Goal: Information Seeking & Learning: Find specific page/section

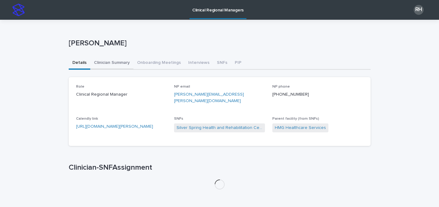
click at [121, 64] on button "Clinician Summary" at bounding box center [111, 63] width 43 height 13
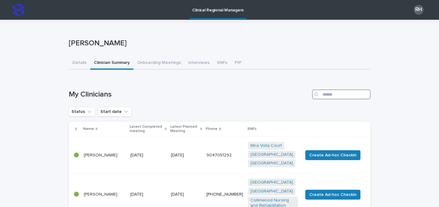
click at [325, 94] on input "Search" at bounding box center [341, 94] width 59 height 10
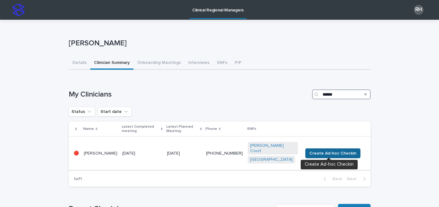
type input "******"
click at [346, 154] on span "Create Ad-hoc Checkin" at bounding box center [332, 153] width 47 height 6
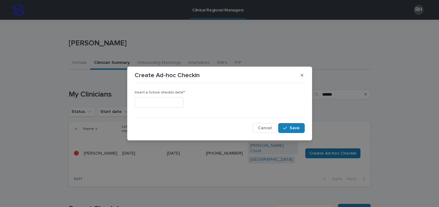
click at [178, 99] on input "text" at bounding box center [159, 102] width 49 height 11
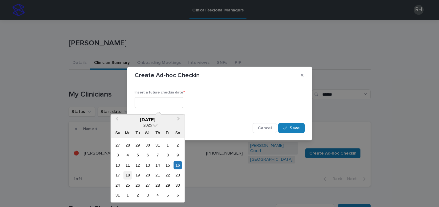
click at [130, 176] on div "18" at bounding box center [128, 175] width 8 height 8
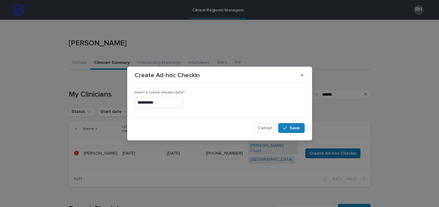
click at [179, 103] on input "**********" at bounding box center [159, 102] width 49 height 11
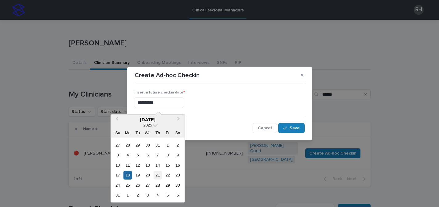
click at [159, 174] on div "21" at bounding box center [157, 175] width 8 height 8
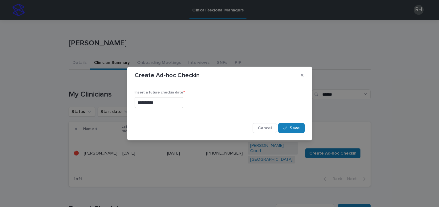
type input "**********"
click at [293, 124] on button "Save" at bounding box center [291, 128] width 26 height 10
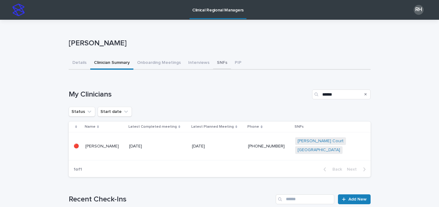
click at [213, 64] on button "SNFs" at bounding box center [222, 63] width 18 height 13
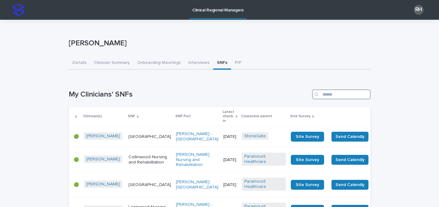
click at [342, 95] on input "Search" at bounding box center [341, 94] width 59 height 10
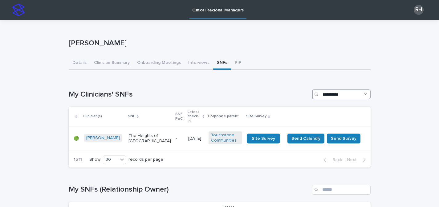
type input "**********"
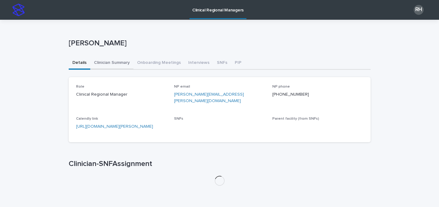
click at [114, 58] on button "Clinician Summary" at bounding box center [111, 63] width 43 height 13
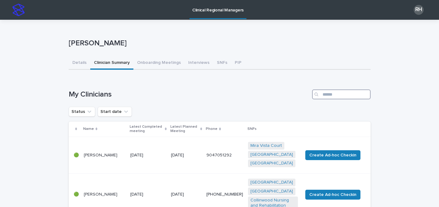
click at [320, 94] on input "Search" at bounding box center [341, 94] width 59 height 10
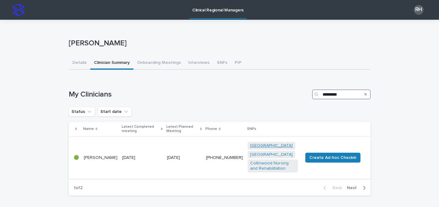
type input "*********"
click at [266, 146] on link "[GEOGRAPHIC_DATA]" at bounding box center [271, 145] width 43 height 5
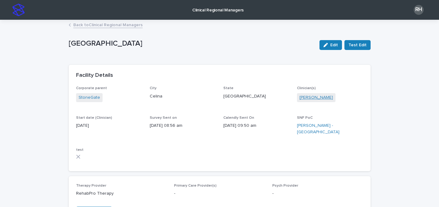
click at [328, 97] on link "[PERSON_NAME]" at bounding box center [316, 97] width 34 height 6
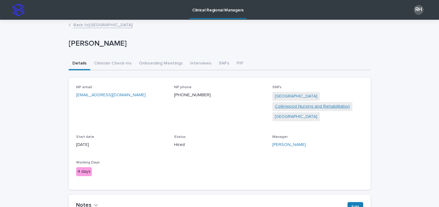
click at [317, 105] on link "Collinwood Nursing and Rehabilitation" at bounding box center [312, 106] width 75 height 6
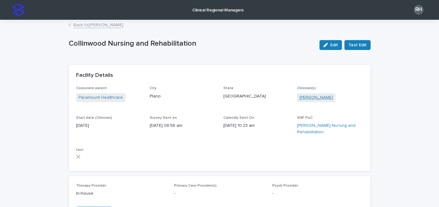
click at [312, 98] on link "[PERSON_NAME]" at bounding box center [316, 97] width 34 height 6
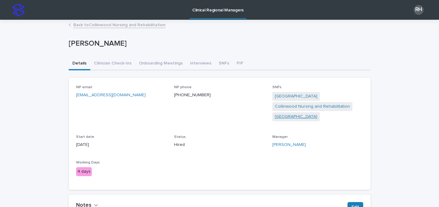
click at [283, 118] on link "[GEOGRAPHIC_DATA]" at bounding box center [296, 116] width 43 height 6
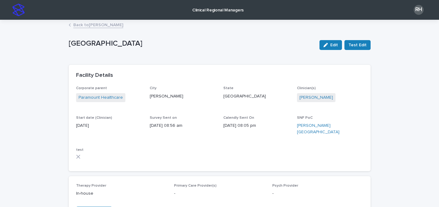
click at [206, 9] on p "Clinical Regional Managers" at bounding box center [217, 6] width 51 height 13
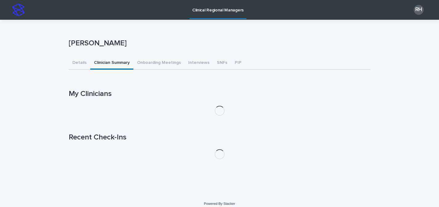
click at [116, 61] on button "Clinician Summary" at bounding box center [111, 63] width 43 height 13
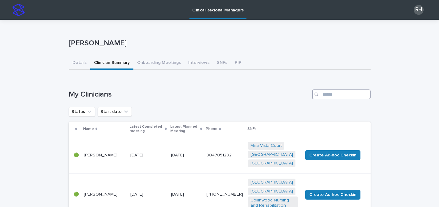
click at [342, 94] on input "Search" at bounding box center [341, 94] width 59 height 10
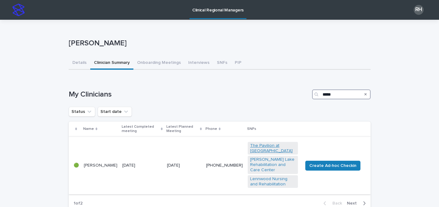
type input "*****"
click at [271, 147] on link "The Pavilion at [GEOGRAPHIC_DATA]" at bounding box center [272, 148] width 45 height 10
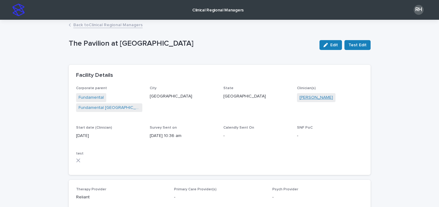
click at [306, 99] on link "[PERSON_NAME]" at bounding box center [316, 97] width 34 height 6
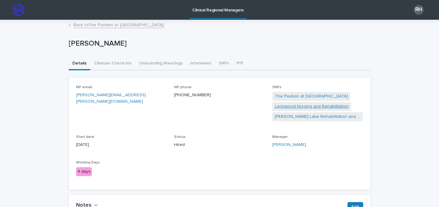
click at [323, 105] on link "Lennwood Nursing and Rehabilitation" at bounding box center [312, 106] width 74 height 6
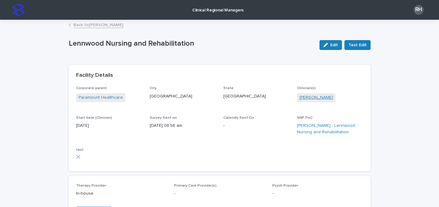
click at [308, 96] on link "[PERSON_NAME]" at bounding box center [316, 97] width 34 height 6
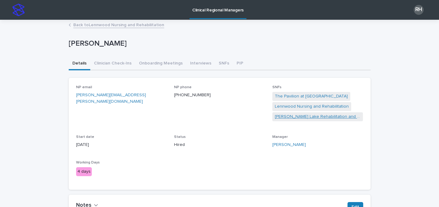
click at [301, 118] on link "[PERSON_NAME] Lake Rehabilitation and Care Center" at bounding box center [318, 116] width 86 height 6
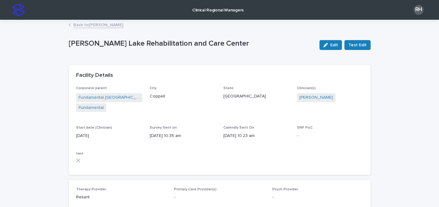
click at [115, 25] on link "Back to [PERSON_NAME]" at bounding box center [98, 24] width 50 height 7
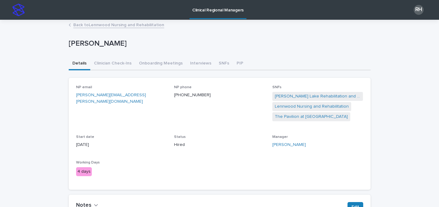
click at [115, 25] on link "Back to Lennwood Nursing and Rehabilitation" at bounding box center [118, 24] width 91 height 7
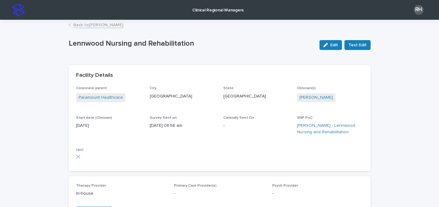
click at [115, 25] on link "Back to [PERSON_NAME]" at bounding box center [98, 24] width 50 height 7
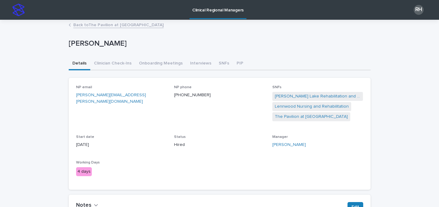
click at [115, 25] on link "Back to The Pavilion at [GEOGRAPHIC_DATA]" at bounding box center [118, 24] width 90 height 7
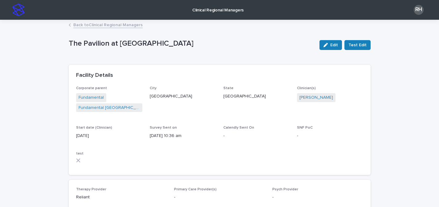
click at [115, 25] on link "Back to Clinical Regional Managers" at bounding box center [107, 24] width 69 height 7
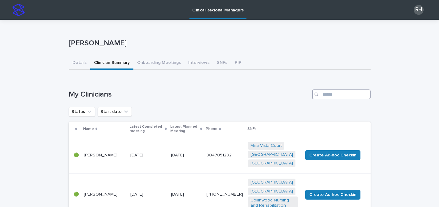
click at [341, 95] on input "Search" at bounding box center [341, 94] width 59 height 10
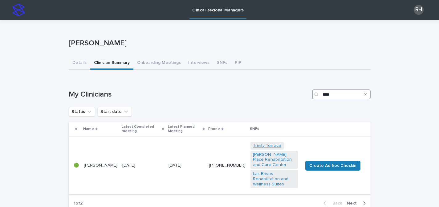
type input "****"
click at [267, 143] on link "Trinity Terrace" at bounding box center [267, 145] width 28 height 5
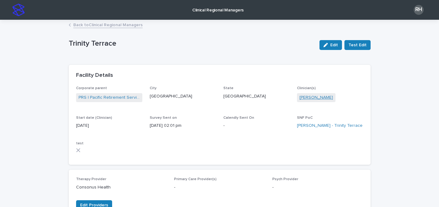
click at [303, 97] on link "[PERSON_NAME]" at bounding box center [316, 97] width 34 height 6
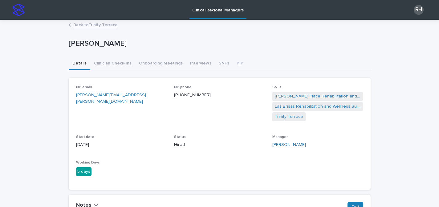
click at [318, 96] on link "[PERSON_NAME] Place Rehabilitation and Care Center" at bounding box center [318, 96] width 86 height 6
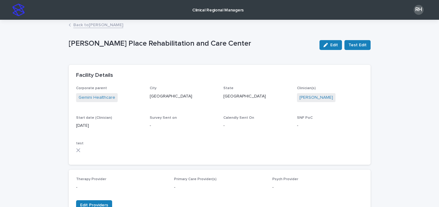
click at [98, 25] on link "Back to [PERSON_NAME]" at bounding box center [98, 24] width 50 height 7
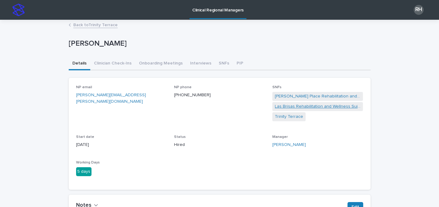
click at [292, 107] on link "Las Brisas Rehabilitation and Wellness Suites" at bounding box center [318, 106] width 86 height 6
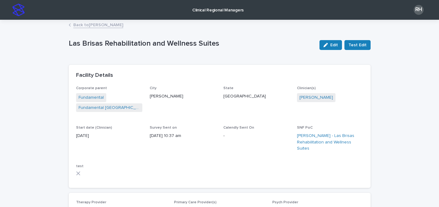
click at [91, 24] on link "Back to [PERSON_NAME]" at bounding box center [98, 24] width 50 height 7
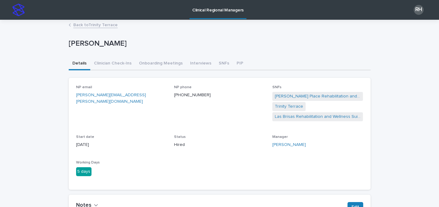
click at [91, 24] on link "Back to [GEOGRAPHIC_DATA]" at bounding box center [95, 24] width 44 height 7
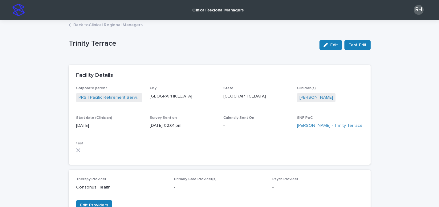
click at [91, 24] on link "Back to Clinical Regional Managers" at bounding box center [107, 24] width 69 height 7
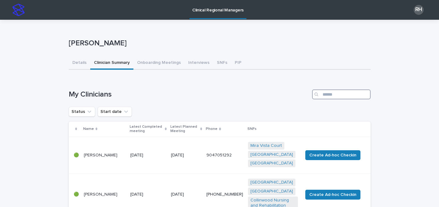
click at [345, 92] on input "Search" at bounding box center [341, 94] width 59 height 10
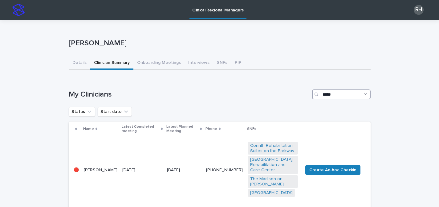
type input "*****"
click at [272, 143] on link "Corinth Rehabilitation Suites on the Parkway" at bounding box center [272, 148] width 45 height 10
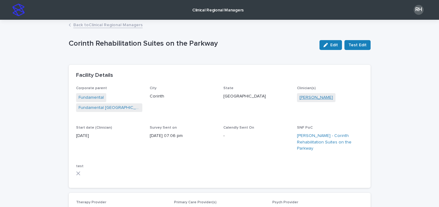
click at [301, 94] on link "[PERSON_NAME]" at bounding box center [316, 97] width 34 height 6
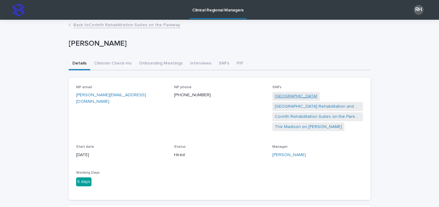
click at [299, 96] on link "[GEOGRAPHIC_DATA]" at bounding box center [296, 96] width 43 height 6
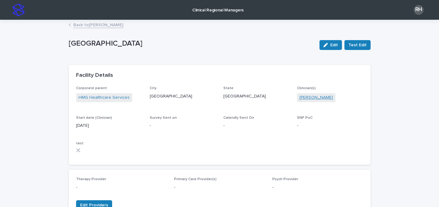
click at [307, 97] on link "[PERSON_NAME]" at bounding box center [316, 97] width 34 height 6
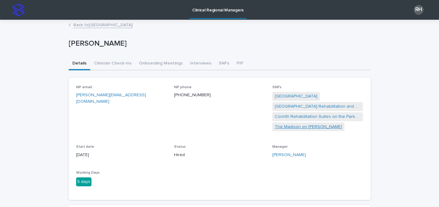
click at [299, 124] on link "The Madison on [PERSON_NAME]" at bounding box center [308, 127] width 67 height 6
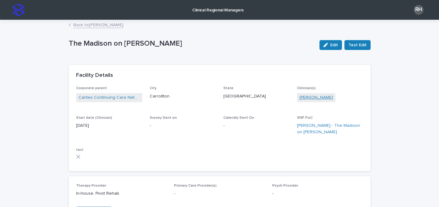
click at [302, 98] on link "[PERSON_NAME]" at bounding box center [316, 97] width 34 height 6
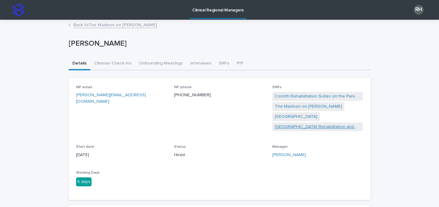
click at [288, 127] on link "[GEOGRAPHIC_DATA] Rehabilitation and Care Center" at bounding box center [318, 127] width 86 height 6
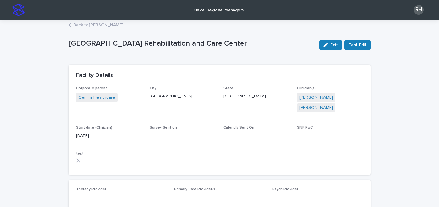
click at [104, 25] on link "Back to [PERSON_NAME]" at bounding box center [98, 24] width 50 height 7
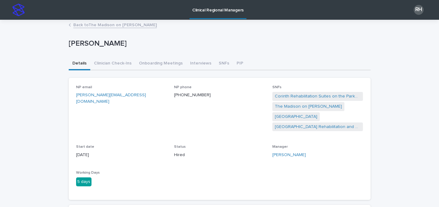
click at [104, 25] on link "Back to The Madison on [PERSON_NAME]" at bounding box center [115, 24] width 84 height 7
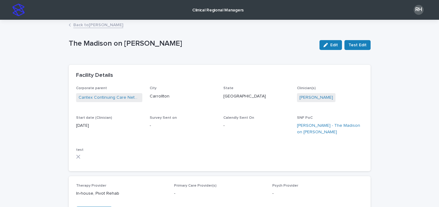
click at [104, 25] on link "Back to [PERSON_NAME]" at bounding box center [98, 24] width 50 height 7
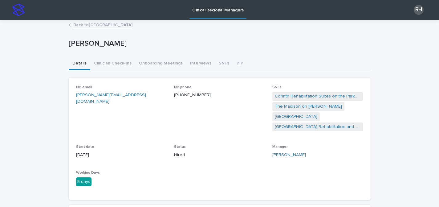
click at [104, 25] on link "Back to [GEOGRAPHIC_DATA]" at bounding box center [102, 24] width 59 height 7
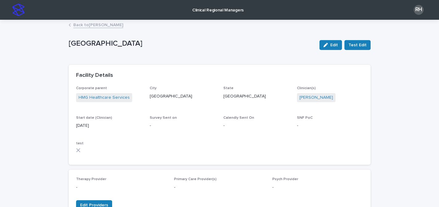
click at [104, 25] on link "Back to [PERSON_NAME]" at bounding box center [98, 24] width 50 height 7
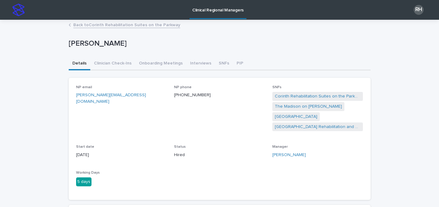
click at [104, 25] on link "Back to Corinth Rehabilitation Suites on the Parkway" at bounding box center [126, 24] width 107 height 7
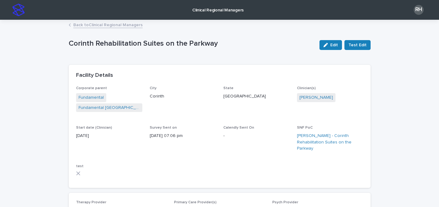
click at [104, 25] on link "Back to Clinical Regional Managers" at bounding box center [107, 24] width 69 height 7
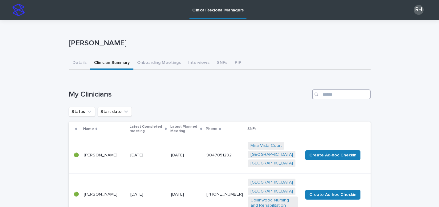
click at [331, 95] on input "Search" at bounding box center [341, 94] width 59 height 10
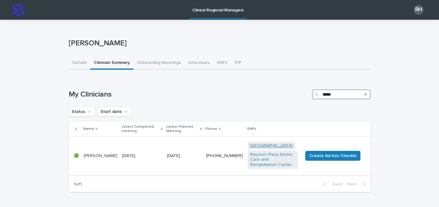
type input "*****"
click at [255, 147] on link "[GEOGRAPHIC_DATA]" at bounding box center [271, 145] width 43 height 5
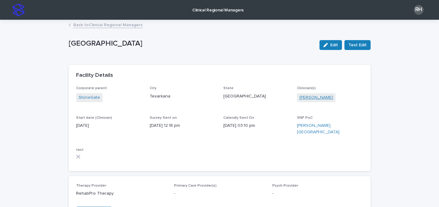
click at [302, 96] on link "[PERSON_NAME]" at bounding box center [316, 97] width 34 height 6
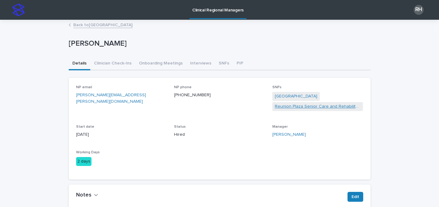
click at [289, 106] on link "Reunion Plaza Senior Care and Rehabilitation Center" at bounding box center [318, 106] width 86 height 6
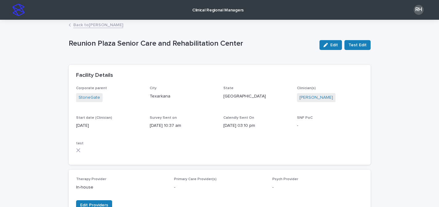
click at [93, 26] on link "Back to [PERSON_NAME]" at bounding box center [98, 24] width 50 height 7
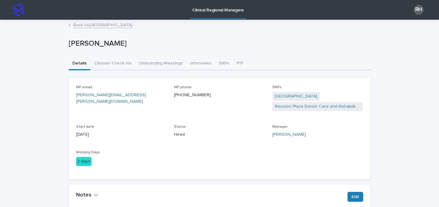
click at [93, 26] on link "Back to [GEOGRAPHIC_DATA]" at bounding box center [102, 24] width 59 height 7
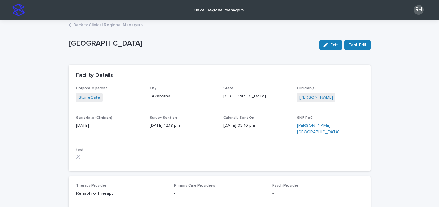
click at [93, 26] on link "Back to Clinical Regional Managers" at bounding box center [107, 24] width 69 height 7
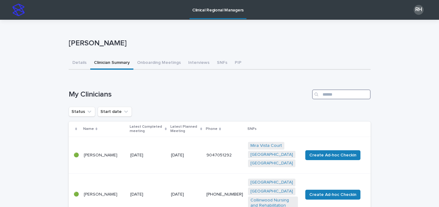
click at [338, 92] on input "Search" at bounding box center [341, 94] width 59 height 10
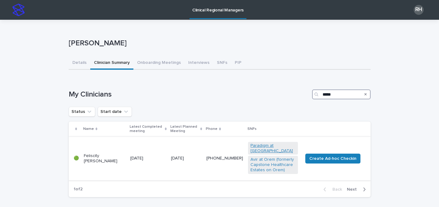
type input "*****"
click at [266, 143] on link "Paradigm at [GEOGRAPHIC_DATA]" at bounding box center [273, 148] width 45 height 10
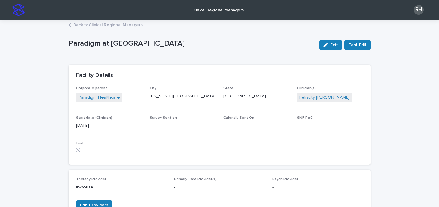
click at [305, 98] on link "Feliscity [PERSON_NAME]" at bounding box center [324, 97] width 50 height 6
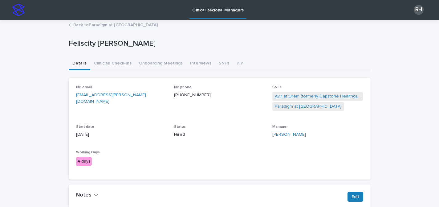
click at [297, 95] on link "Avir at Orem (formerly Capstone Healthcare Estates on Orem)" at bounding box center [318, 96] width 86 height 6
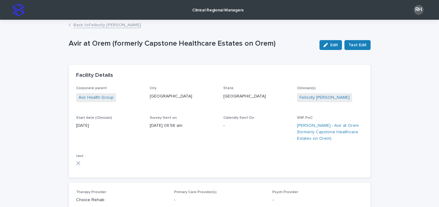
click at [83, 23] on link "Back to Feliscity [PERSON_NAME]" at bounding box center [106, 24] width 67 height 7
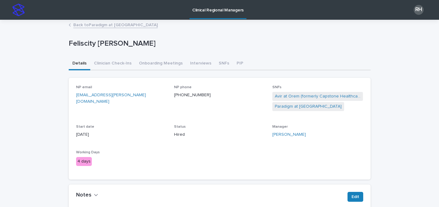
click at [83, 23] on link "Back to Paradigm at [GEOGRAPHIC_DATA]" at bounding box center [115, 24] width 84 height 7
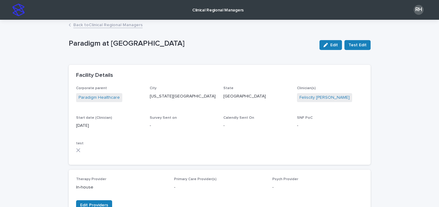
click at [77, 22] on link "Back to Clinical Regional Managers" at bounding box center [107, 24] width 69 height 7
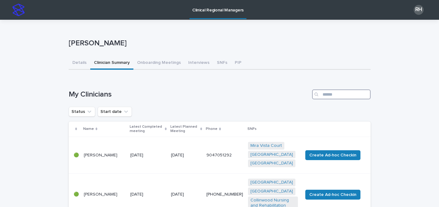
click at [356, 92] on input "Search" at bounding box center [341, 94] width 59 height 10
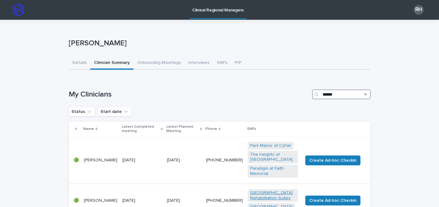
type input "******"
click at [259, 190] on link "[GEOGRAPHIC_DATA] Rehabilitation Suites" at bounding box center [272, 195] width 45 height 10
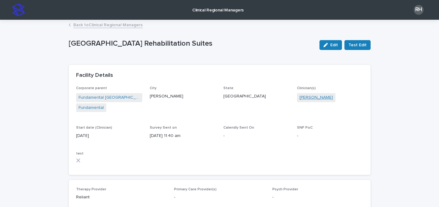
click at [306, 97] on link "[PERSON_NAME]" at bounding box center [316, 97] width 34 height 6
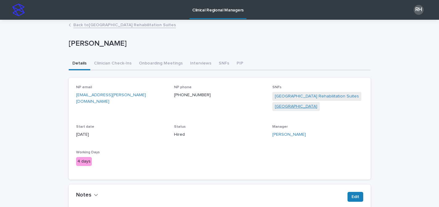
click at [286, 108] on link "[GEOGRAPHIC_DATA]" at bounding box center [296, 106] width 43 height 6
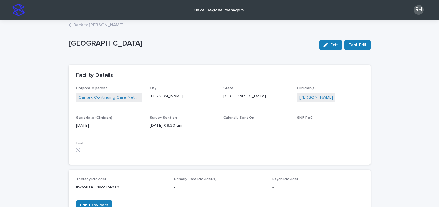
click at [219, 9] on p "Clinical Regional Managers" at bounding box center [217, 6] width 51 height 13
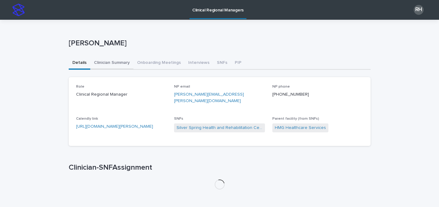
click at [121, 60] on button "Clinician Summary" at bounding box center [111, 63] width 43 height 13
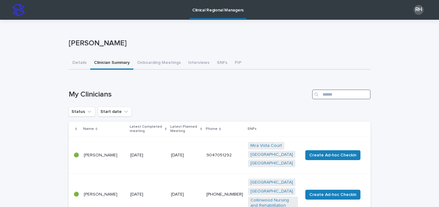
click at [330, 94] on input "Search" at bounding box center [341, 94] width 59 height 10
type input "*"
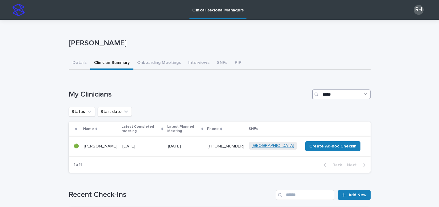
type input "*****"
click at [255, 143] on link "[GEOGRAPHIC_DATA]" at bounding box center [273, 145] width 43 height 5
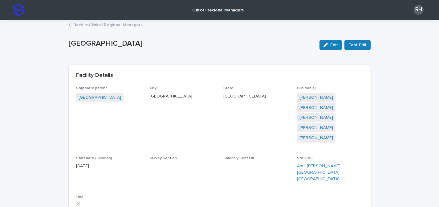
click at [116, 24] on link "Back to Clinical Regional Managers" at bounding box center [107, 24] width 69 height 7
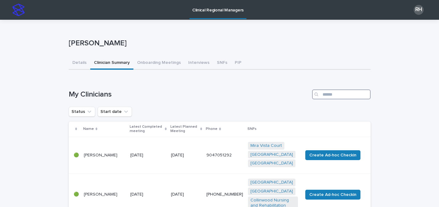
click at [339, 92] on input "Search" at bounding box center [341, 94] width 59 height 10
type input "*"
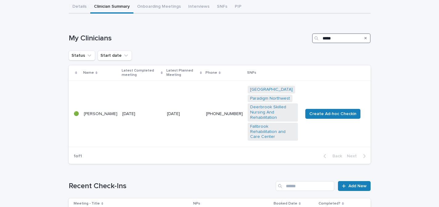
scroll to position [58, 0]
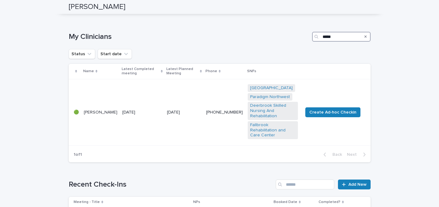
type input "*****"
click at [259, 85] on link "[GEOGRAPHIC_DATA]" at bounding box center [271, 87] width 43 height 5
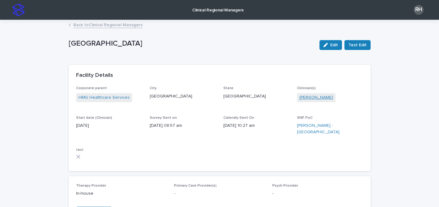
click at [305, 97] on link "[PERSON_NAME]" at bounding box center [316, 97] width 34 height 6
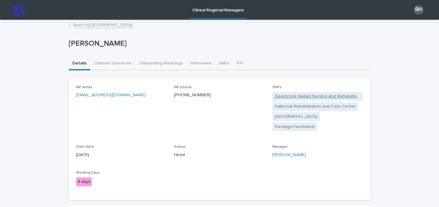
click at [296, 94] on link "Deerbrook Skilled Nursing And Rehabilitation" at bounding box center [318, 96] width 86 height 6
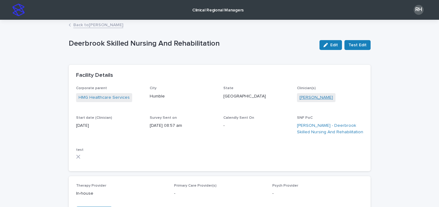
click at [305, 99] on link "[PERSON_NAME]" at bounding box center [316, 97] width 34 height 6
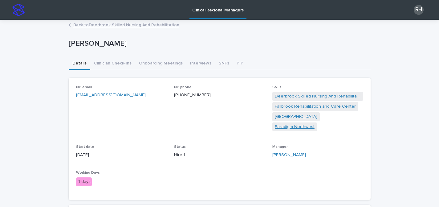
click at [291, 126] on link "Paradigm Northwest" at bounding box center [295, 127] width 40 height 6
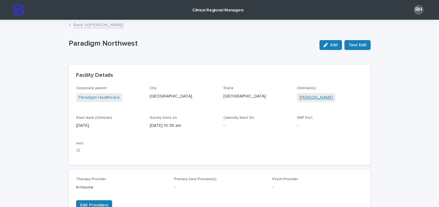
click at [309, 96] on link "[PERSON_NAME]" at bounding box center [316, 97] width 34 height 6
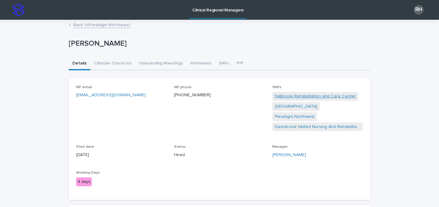
click at [294, 96] on link "Fallbrook Rehabilitation and Care Center" at bounding box center [315, 96] width 81 height 6
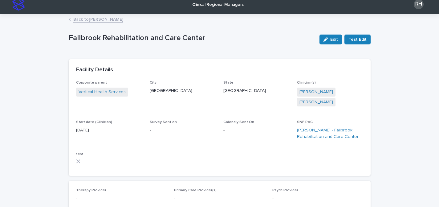
scroll to position [4, 0]
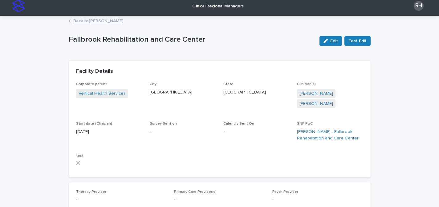
click at [80, 21] on link "Back to [PERSON_NAME]" at bounding box center [98, 20] width 50 height 7
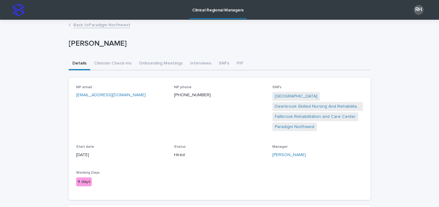
click at [82, 24] on link "Back to Paradigm Northwest" at bounding box center [101, 24] width 57 height 7
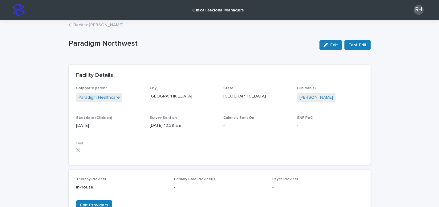
click at [82, 24] on link "Back to [PERSON_NAME]" at bounding box center [98, 24] width 50 height 7
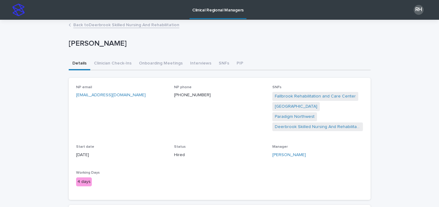
click at [82, 24] on link "Back to [GEOGRAPHIC_DATA] Skilled Nursing And Rehabilitation" at bounding box center [126, 24] width 106 height 7
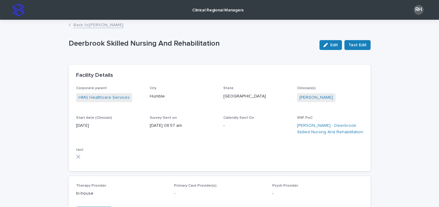
click at [82, 24] on link "Back to [PERSON_NAME]" at bounding box center [98, 24] width 50 height 7
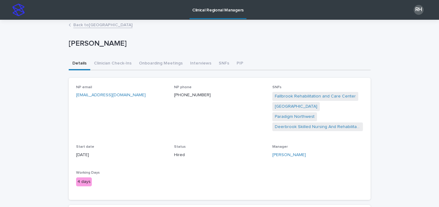
click at [82, 24] on link "Back to [GEOGRAPHIC_DATA]" at bounding box center [102, 24] width 59 height 7
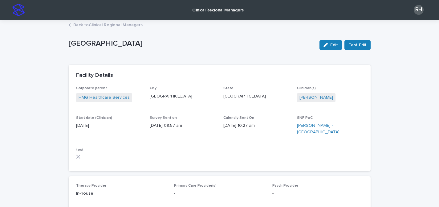
click at [82, 24] on link "Back to Clinical Regional Managers" at bounding box center [107, 24] width 69 height 7
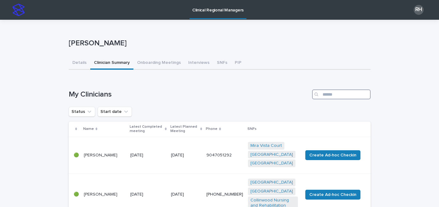
click at [339, 90] on input "Search" at bounding box center [341, 94] width 59 height 10
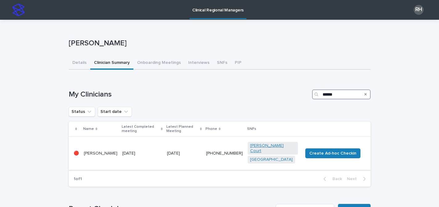
type input "******"
click at [259, 143] on link "[PERSON_NAME] Court" at bounding box center [272, 148] width 45 height 10
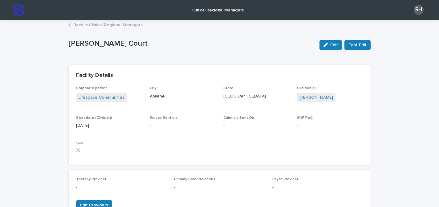
click at [314, 97] on link "[PERSON_NAME]" at bounding box center [316, 97] width 34 height 6
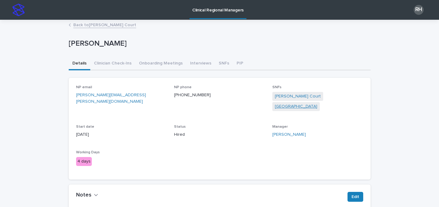
click at [283, 104] on link "[GEOGRAPHIC_DATA]" at bounding box center [296, 106] width 43 height 6
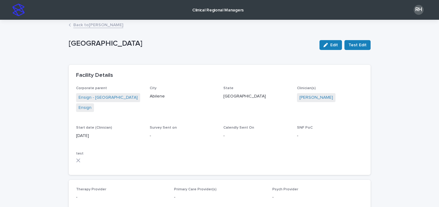
click at [103, 26] on link "Back to [PERSON_NAME]" at bounding box center [98, 24] width 50 height 7
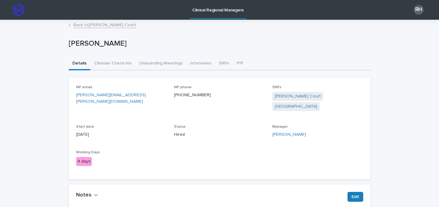
click at [103, 26] on link "Back to [PERSON_NAME] Court" at bounding box center [104, 24] width 63 height 7
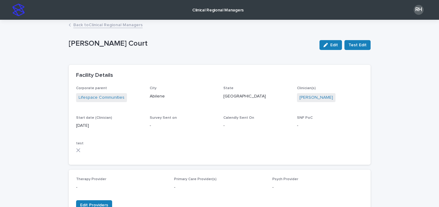
click at [103, 26] on link "Back to Clinical Regional Managers" at bounding box center [107, 24] width 69 height 7
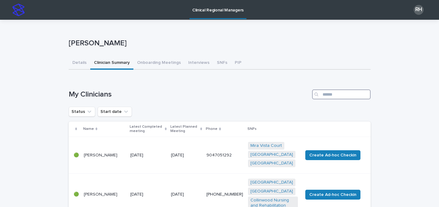
click at [332, 91] on input "Search" at bounding box center [341, 94] width 59 height 10
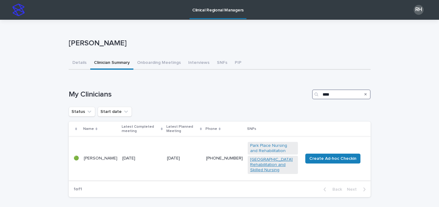
type input "****"
click at [263, 159] on link "[GEOGRAPHIC_DATA] Rehabilitation and Skilled Nursing" at bounding box center [272, 164] width 45 height 15
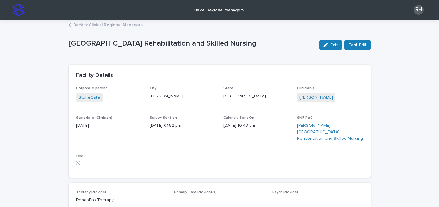
click at [312, 97] on link "[PERSON_NAME]" at bounding box center [316, 97] width 34 height 6
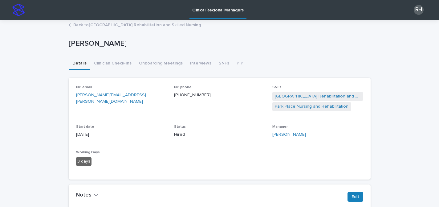
click at [279, 107] on link "Park Place Nursing and Rehabilitation" at bounding box center [312, 106] width 74 height 6
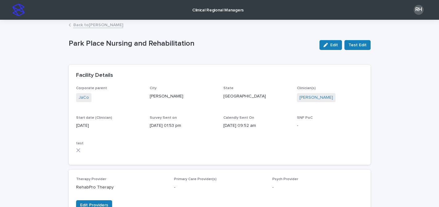
click at [83, 24] on link "Back to [PERSON_NAME]" at bounding box center [98, 24] width 50 height 7
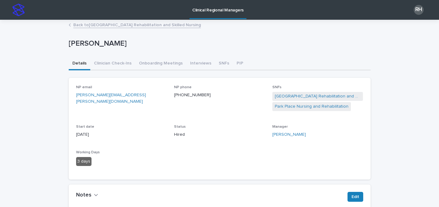
click at [83, 24] on link "Back to [GEOGRAPHIC_DATA] Rehabilitation and Skilled Nursing" at bounding box center [137, 24] width 128 height 7
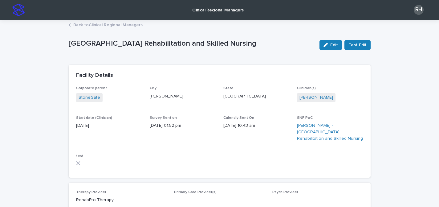
click at [83, 24] on link "Back to Clinical Regional Managers" at bounding box center [107, 24] width 69 height 7
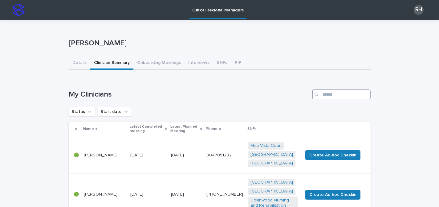
click at [331, 94] on input "Search" at bounding box center [341, 94] width 59 height 10
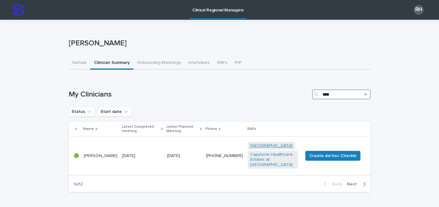
type input "****"
click at [278, 146] on link "[GEOGRAPHIC_DATA]" at bounding box center [271, 145] width 43 height 5
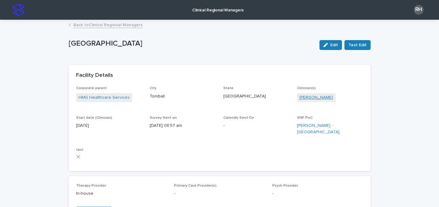
click at [313, 99] on link "[PERSON_NAME]" at bounding box center [316, 97] width 34 height 6
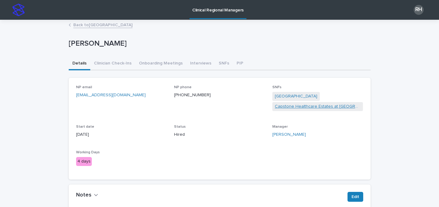
click at [287, 108] on link "Capstone Healthcare Estates at [GEOGRAPHIC_DATA]" at bounding box center [318, 106] width 86 height 6
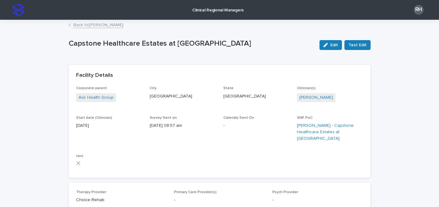
click at [100, 24] on link "Back to [PERSON_NAME]" at bounding box center [98, 24] width 50 height 7
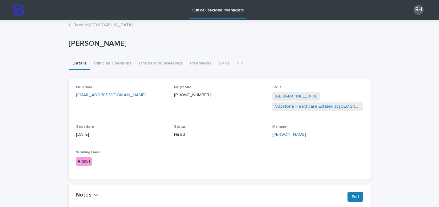
click at [100, 24] on link "Back to [GEOGRAPHIC_DATA]" at bounding box center [102, 24] width 59 height 7
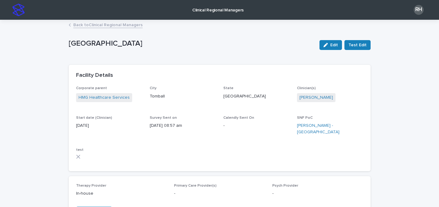
click at [129, 24] on link "Back to Clinical Regional Managers" at bounding box center [107, 24] width 69 height 7
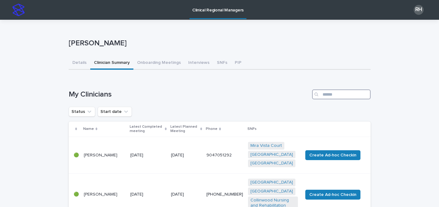
click at [332, 92] on input "Search" at bounding box center [341, 94] width 59 height 10
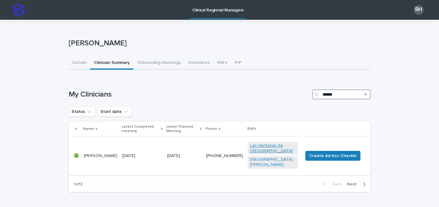
type input "******"
click at [262, 143] on link "Las Ventanas de [GEOGRAPHIC_DATA]" at bounding box center [272, 148] width 45 height 10
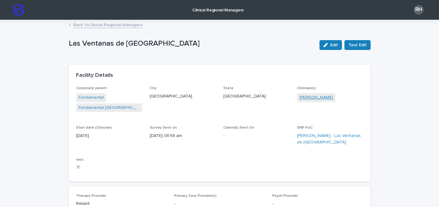
click at [301, 97] on link "[PERSON_NAME]" at bounding box center [316, 97] width 34 height 6
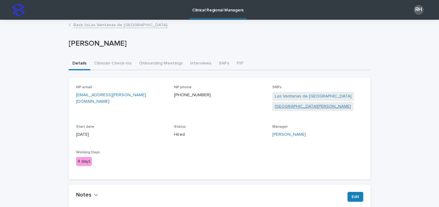
click at [285, 105] on link "[GEOGRAPHIC_DATA][PERSON_NAME]" at bounding box center [313, 106] width 76 height 6
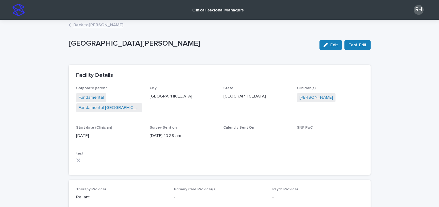
click at [301, 97] on link "[PERSON_NAME]" at bounding box center [316, 97] width 34 height 6
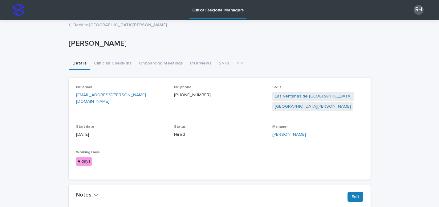
click at [300, 96] on link "Las Ventanas de [GEOGRAPHIC_DATA]" at bounding box center [313, 96] width 77 height 6
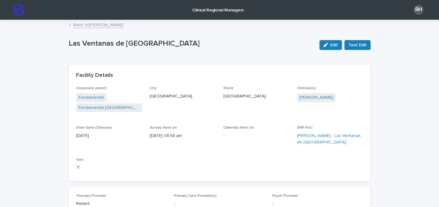
click at [106, 25] on link "Back to [PERSON_NAME]" at bounding box center [98, 24] width 50 height 7
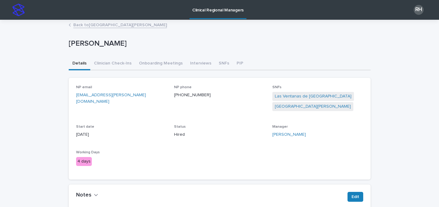
click at [106, 25] on link "Back to [GEOGRAPHIC_DATA][PERSON_NAME]" at bounding box center [120, 24] width 94 height 7
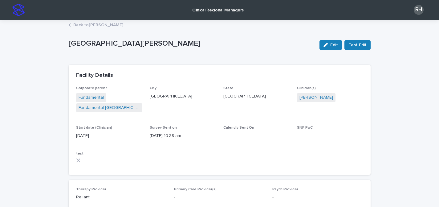
click at [106, 25] on link "Back to [PERSON_NAME]" at bounding box center [98, 24] width 50 height 7
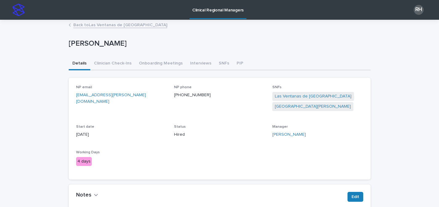
click at [106, 25] on link "Back to Las Ventanas de [GEOGRAPHIC_DATA]" at bounding box center [120, 24] width 94 height 7
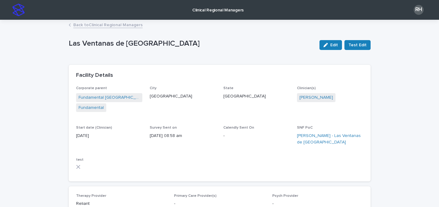
click at [134, 25] on link "Back to Clinical Regional Managers" at bounding box center [107, 24] width 69 height 7
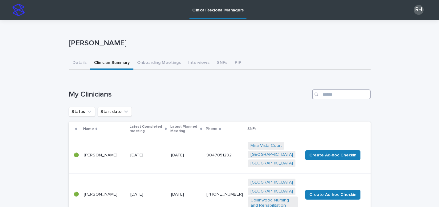
click at [353, 96] on input "Search" at bounding box center [341, 94] width 59 height 10
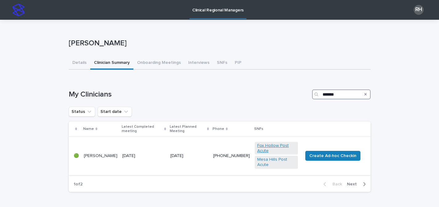
type input "*******"
click at [280, 146] on link "Fox Hollow Post Acute" at bounding box center [276, 148] width 39 height 10
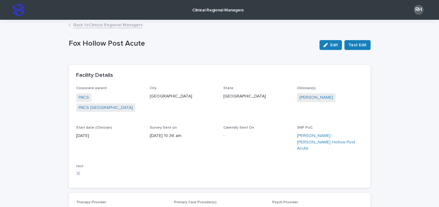
click at [108, 26] on link "Back to Clinical Regional Managers" at bounding box center [107, 24] width 69 height 7
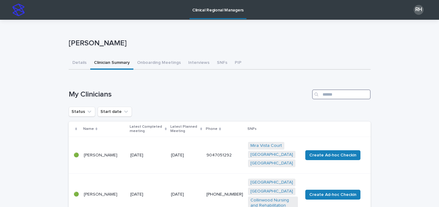
click at [340, 97] on input "Search" at bounding box center [341, 94] width 59 height 10
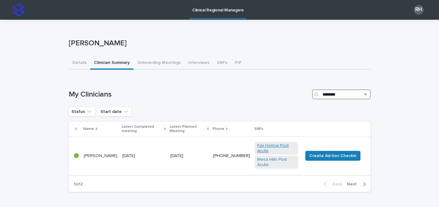
type input "********"
click at [279, 145] on link "Fox Hollow Post Acute" at bounding box center [276, 148] width 39 height 10
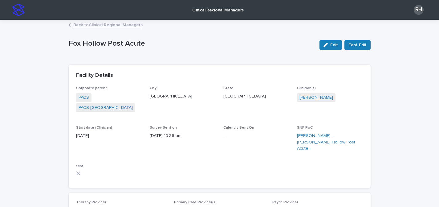
click at [306, 97] on link "[PERSON_NAME]" at bounding box center [316, 97] width 34 height 6
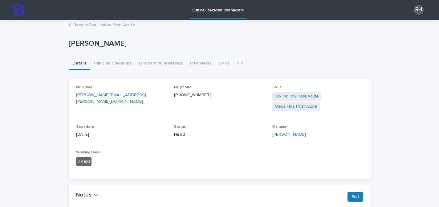
click at [293, 106] on link "Mesa Hills Post Acute" at bounding box center [296, 106] width 43 height 6
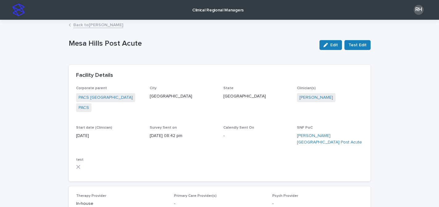
click at [107, 25] on link "Back to [PERSON_NAME]" at bounding box center [98, 24] width 50 height 7
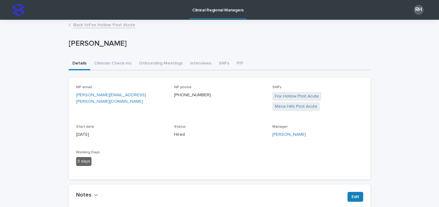
click at [107, 25] on link "Back to Fox Hollow Post Acute" at bounding box center [104, 24] width 62 height 7
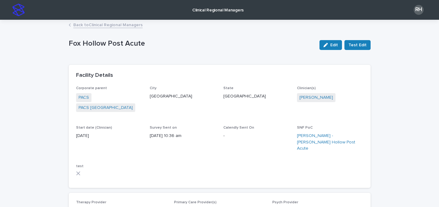
click at [107, 25] on link "Back to Clinical Regional Managers" at bounding box center [107, 24] width 69 height 7
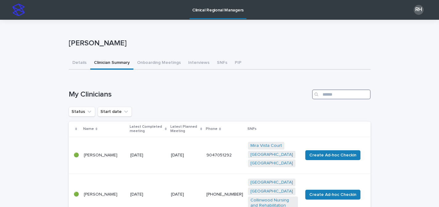
click at [327, 95] on input "Search" at bounding box center [341, 94] width 59 height 10
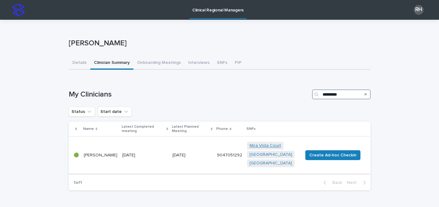
type input "*********"
click at [263, 145] on link "Mira Vista Court" at bounding box center [265, 145] width 31 height 5
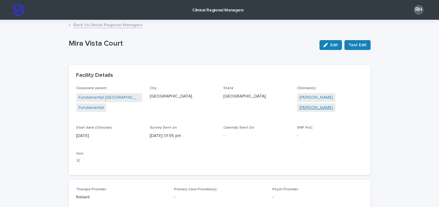
click at [320, 106] on link "[PERSON_NAME]" at bounding box center [316, 107] width 34 height 6
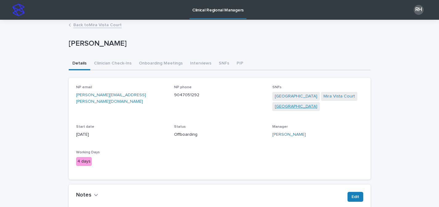
click at [288, 110] on link "[GEOGRAPHIC_DATA]" at bounding box center [296, 106] width 43 height 6
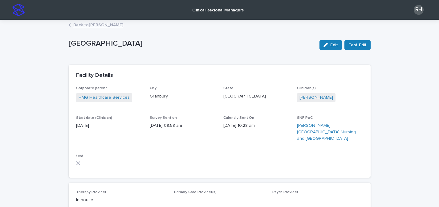
click at [123, 24] on link "Back to [PERSON_NAME]" at bounding box center [98, 24] width 50 height 7
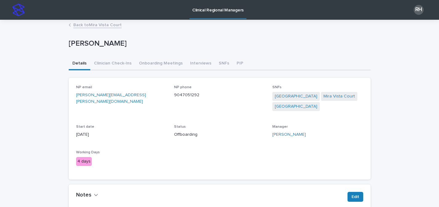
click at [107, 26] on link "Back to [GEOGRAPHIC_DATA]" at bounding box center [97, 24] width 48 height 7
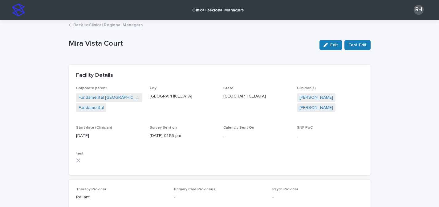
click at [107, 26] on link "Back to Clinical Regional Managers" at bounding box center [107, 24] width 69 height 7
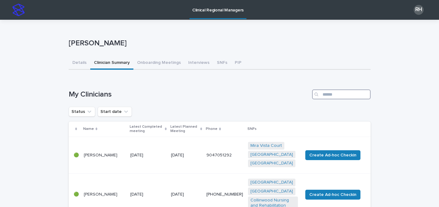
click at [332, 94] on input "Search" at bounding box center [341, 94] width 59 height 10
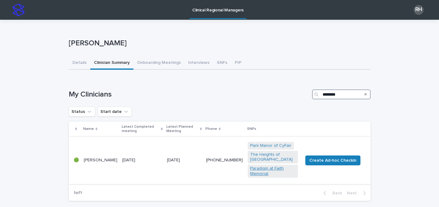
type input "********"
click at [263, 168] on link "Paradigm at Faith Memorial" at bounding box center [272, 171] width 45 height 10
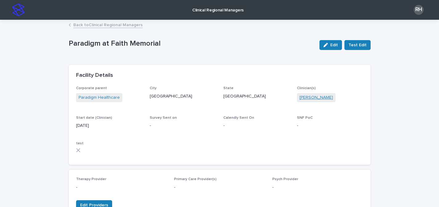
click at [309, 98] on link "[PERSON_NAME]" at bounding box center [316, 97] width 34 height 6
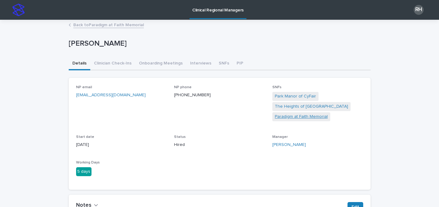
click at [295, 116] on link "Paradigm at Faith Memorial" at bounding box center [301, 116] width 53 height 6
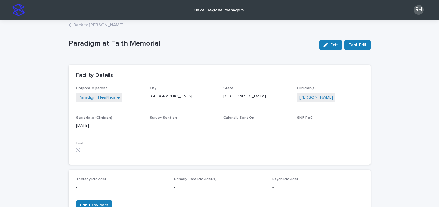
click at [313, 96] on link "[PERSON_NAME]" at bounding box center [316, 97] width 34 height 6
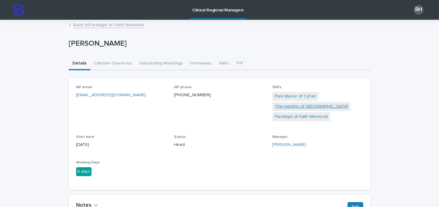
click at [308, 107] on link "The Heights of [GEOGRAPHIC_DATA]" at bounding box center [311, 106] width 73 height 6
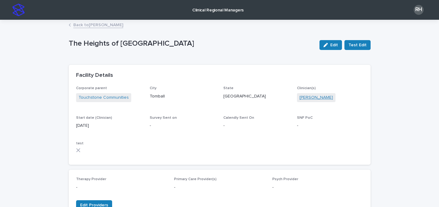
click at [306, 99] on link "[PERSON_NAME]" at bounding box center [316, 97] width 34 height 6
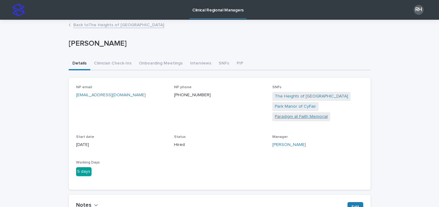
click at [306, 116] on link "Paradigm at Faith Memorial" at bounding box center [301, 116] width 53 height 6
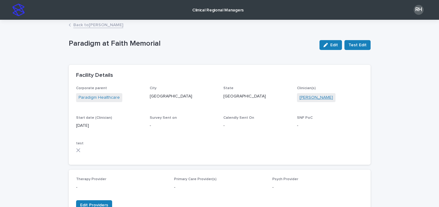
click at [313, 98] on link "[PERSON_NAME]" at bounding box center [316, 97] width 34 height 6
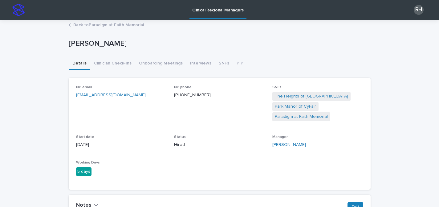
click at [308, 105] on link "Park Manor of CyFair" at bounding box center [295, 106] width 41 height 6
